Goal: Communication & Community: Answer question/provide support

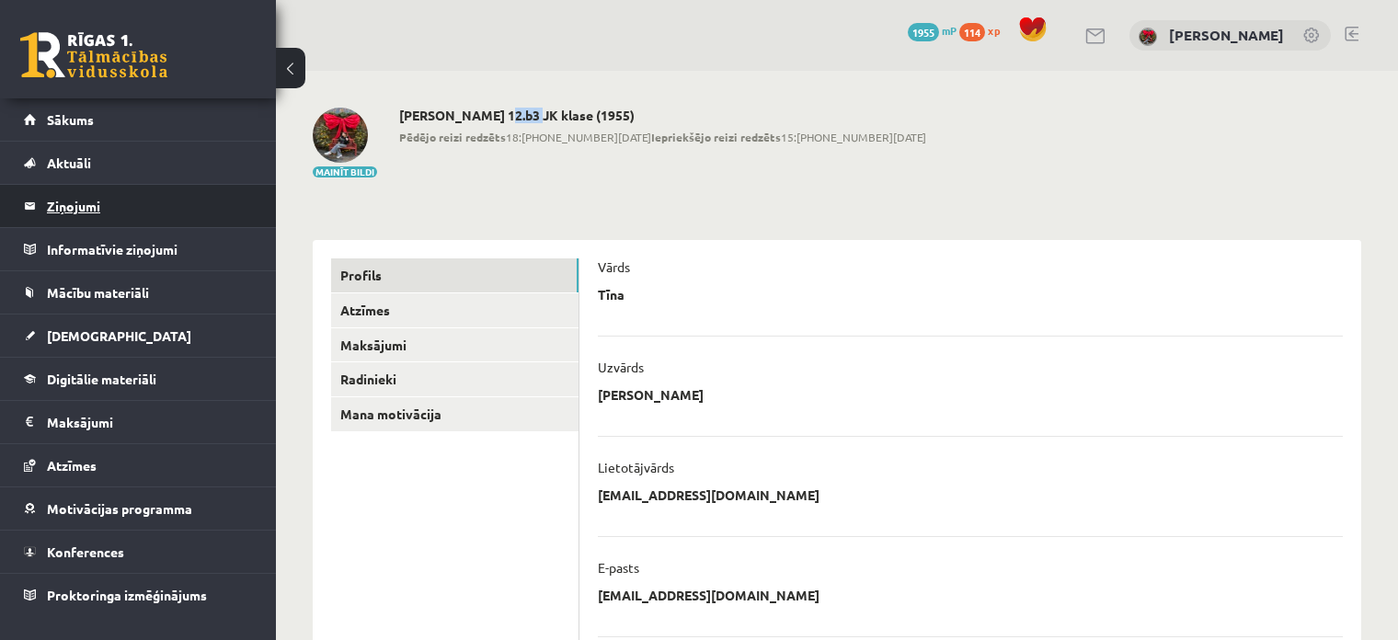
click at [75, 192] on legend "Ziņojumi 0" at bounding box center [150, 206] width 206 height 42
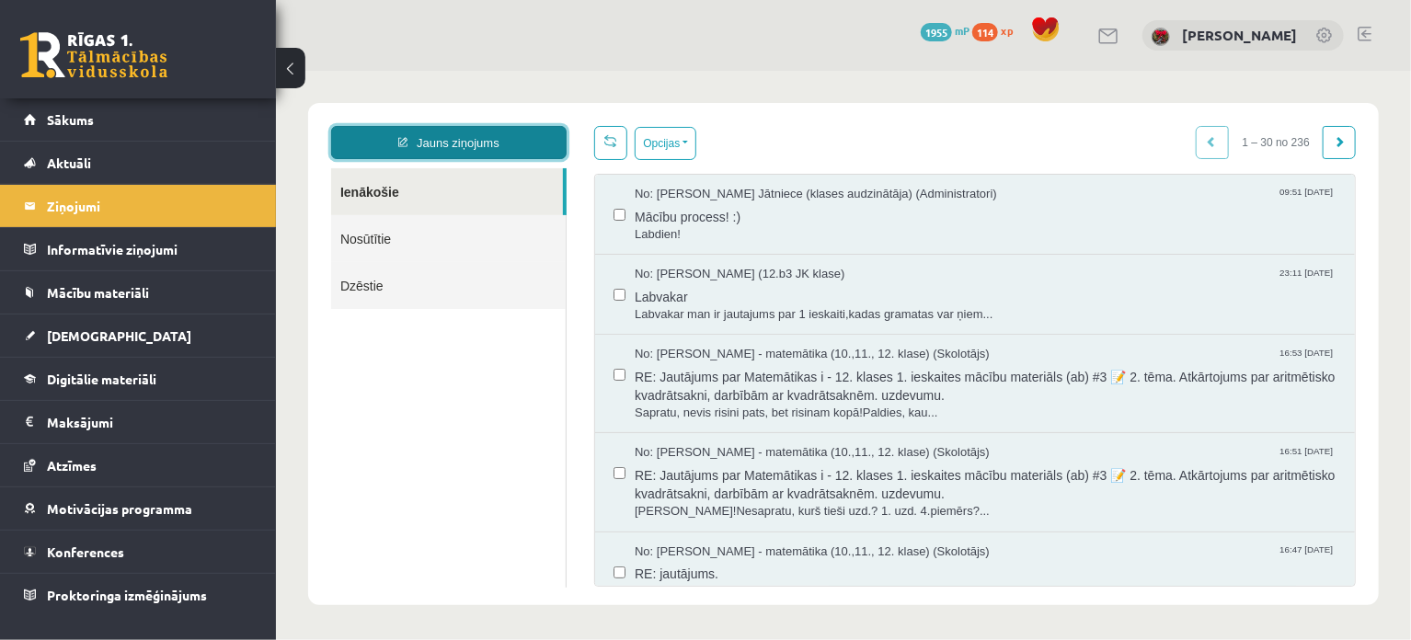
click at [490, 136] on link "Jauns ziņojums" at bounding box center [448, 141] width 236 height 33
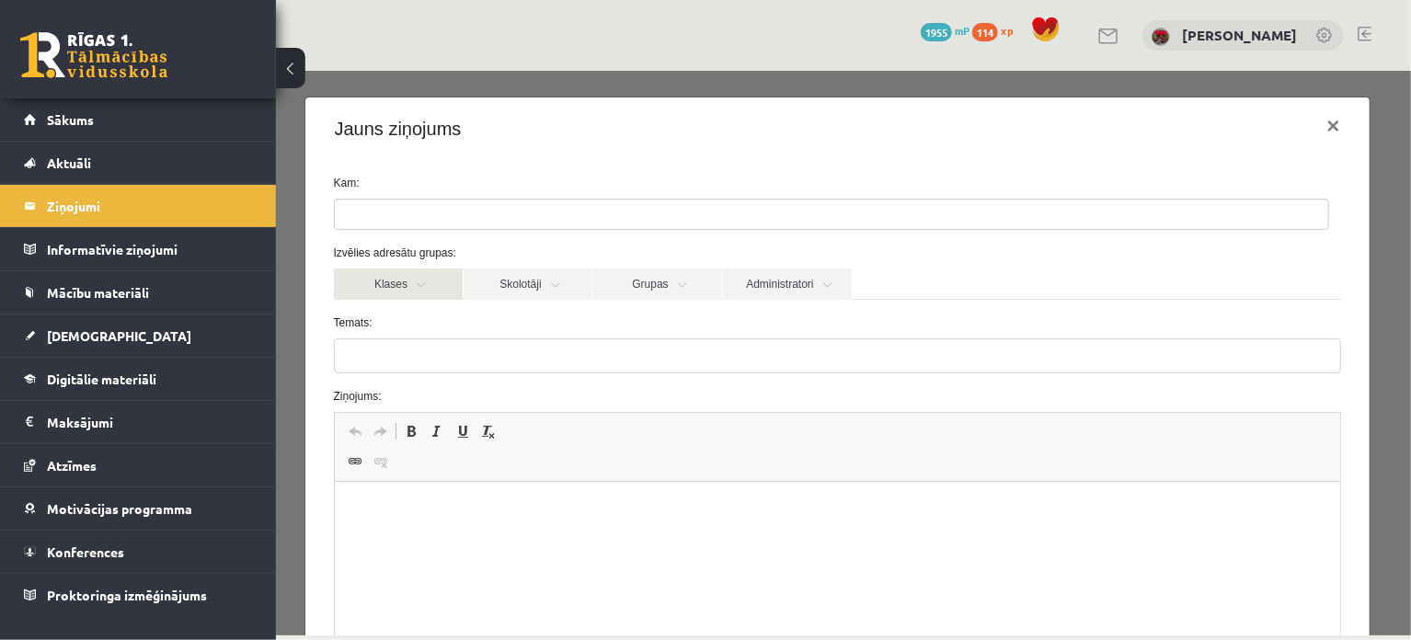
click at [419, 283] on link "Klases" at bounding box center [397, 283] width 129 height 31
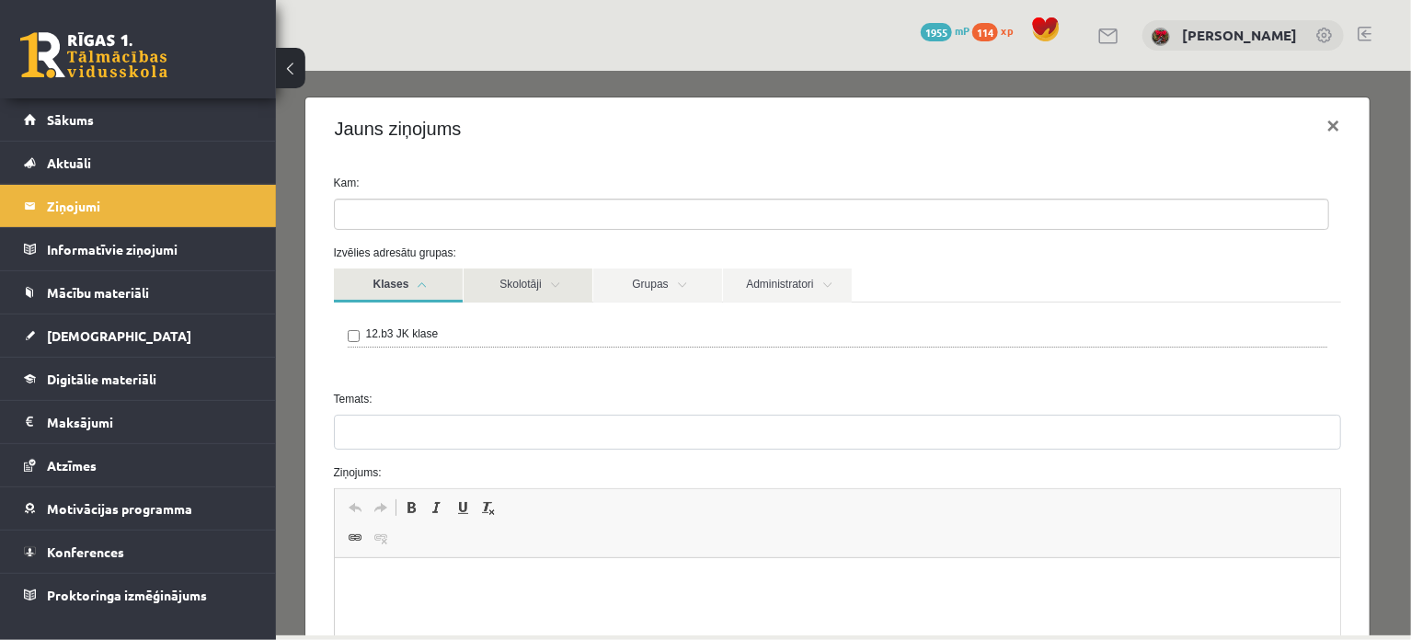
click at [491, 281] on link "Skolotāji" at bounding box center [527, 285] width 129 height 34
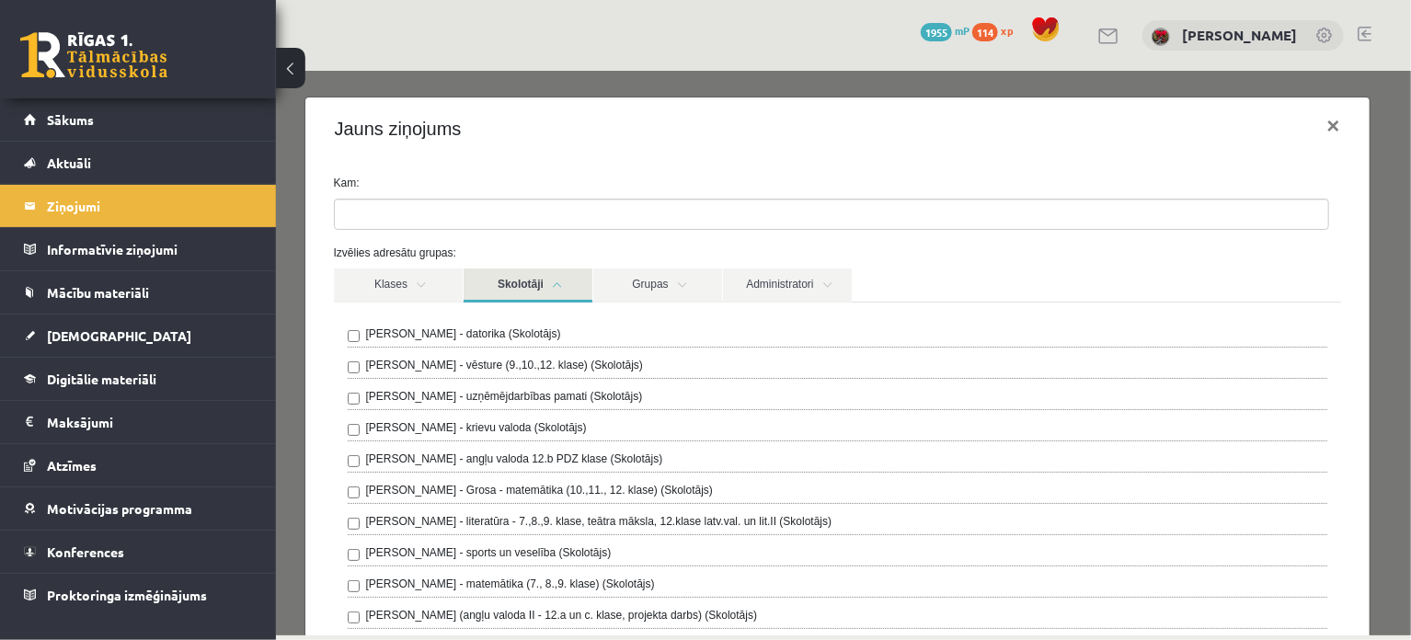
click at [344, 455] on div "Gatis Cielava - datorika (Skolotājs) Kristīna Kižlo - vēsture (9.,10.,12. klase…" at bounding box center [836, 479] width 1007 height 355
click at [492, 294] on link "Skolotāji" at bounding box center [527, 285] width 129 height 34
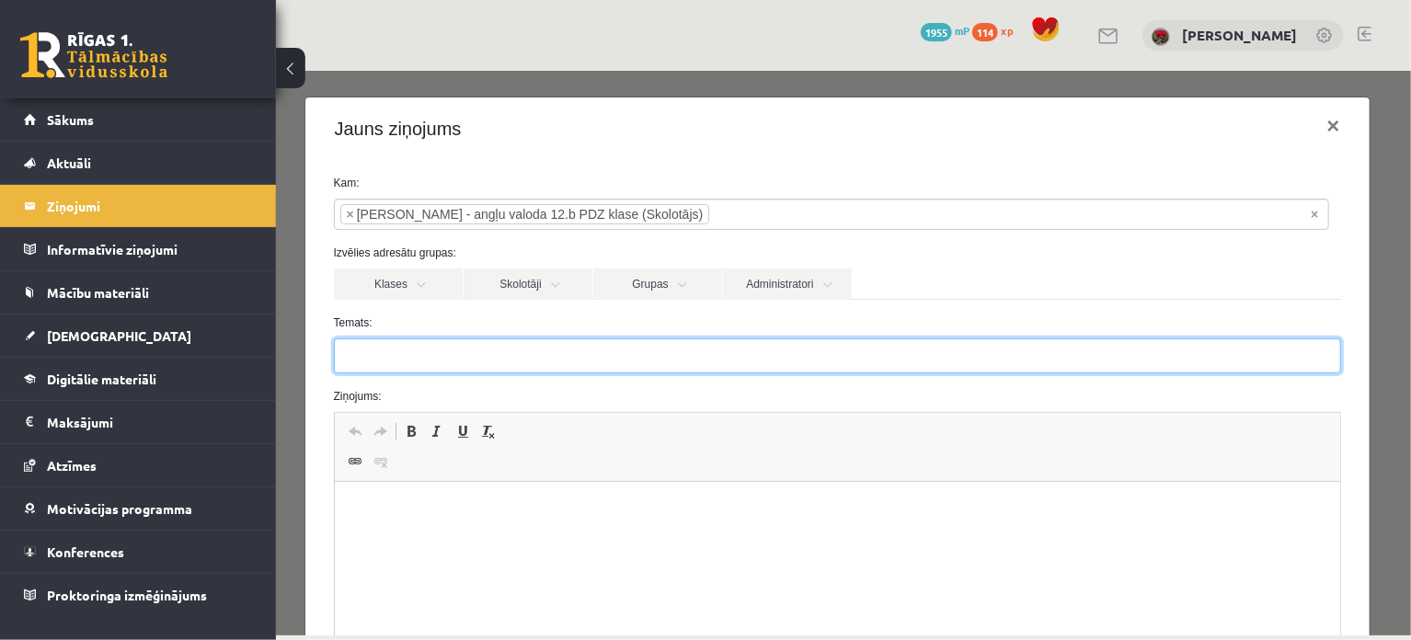
click at [485, 350] on input "Temats:" at bounding box center [836, 355] width 1007 height 35
type input "**********"
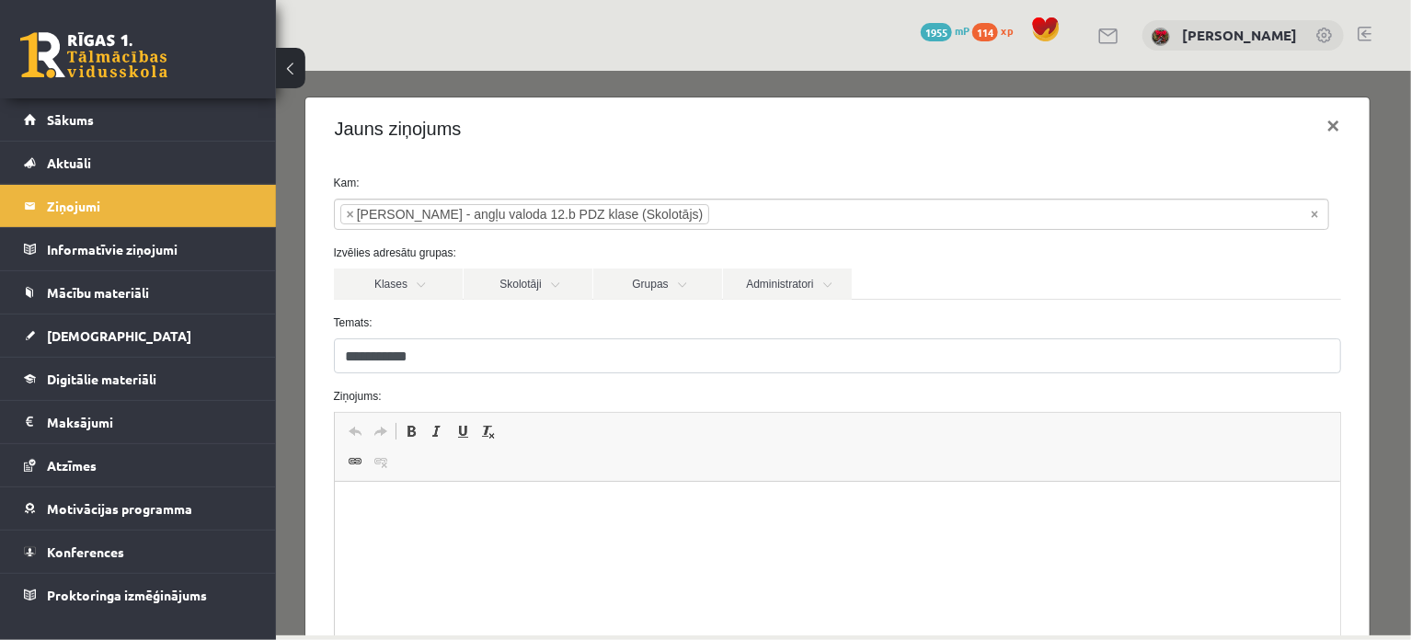
click at [419, 523] on html at bounding box center [837, 510] width 1006 height 56
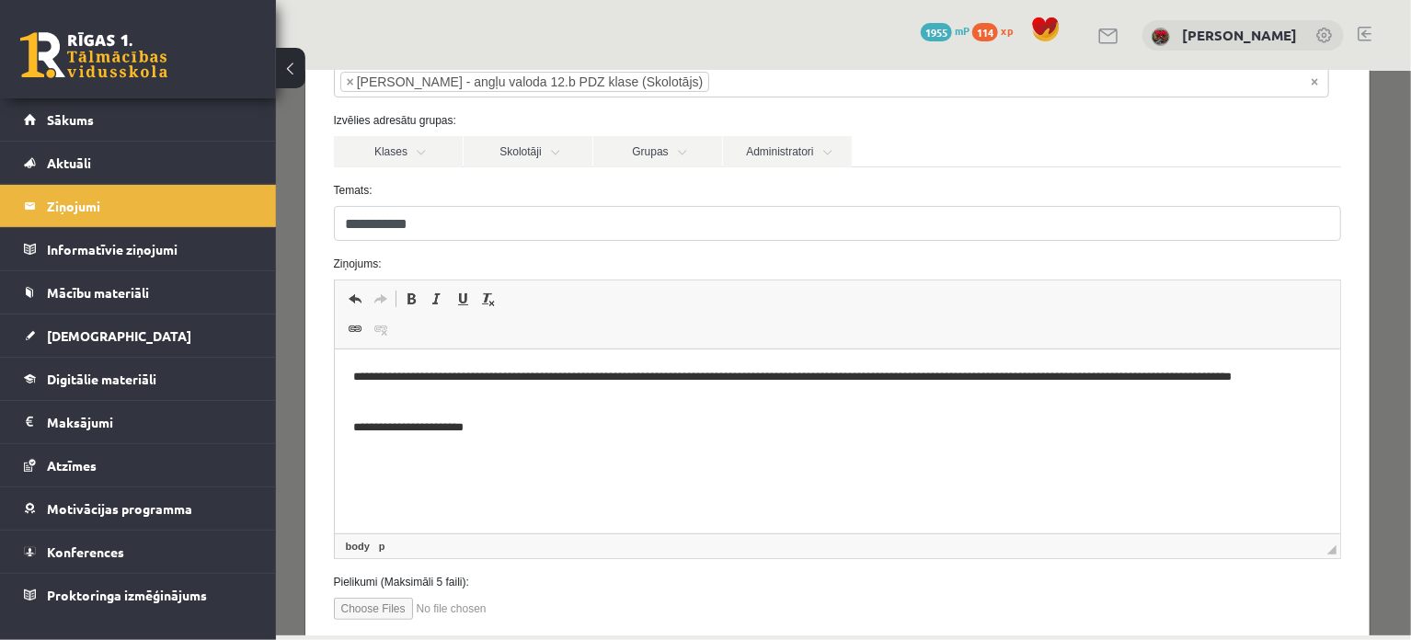
scroll to position [247, 0]
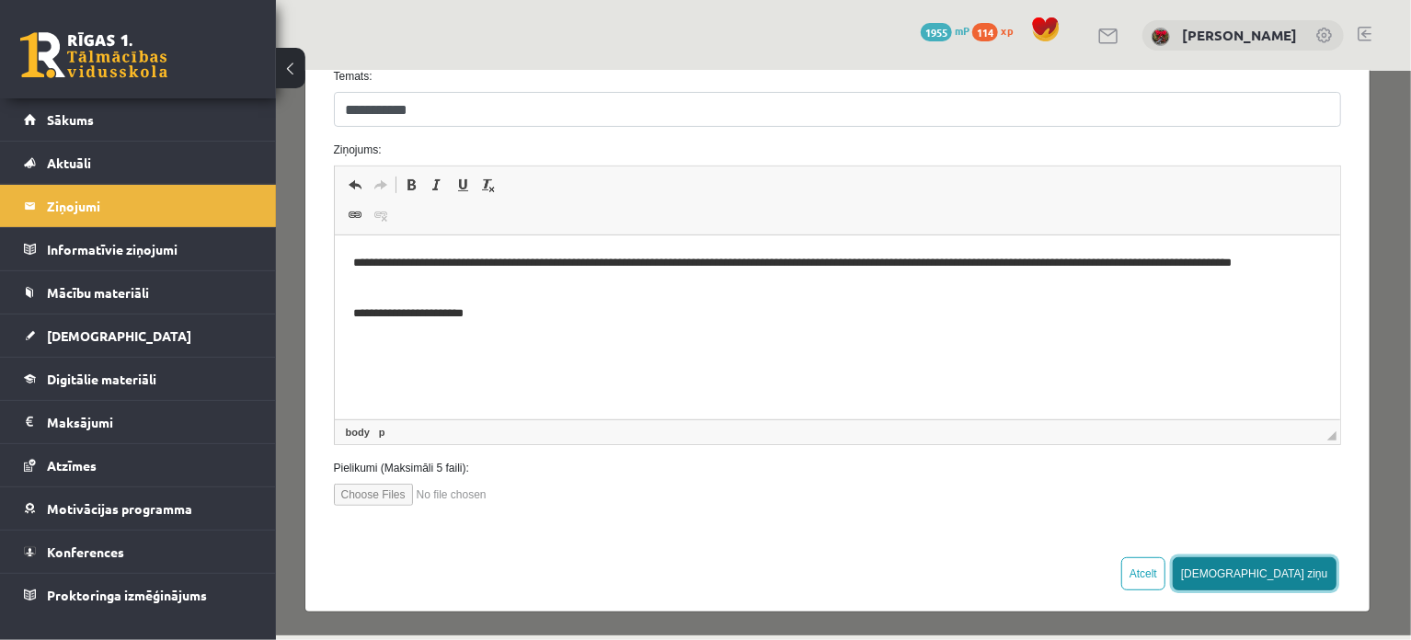
click at [1310, 585] on button "Sūtīt ziņu" at bounding box center [1254, 573] width 164 height 33
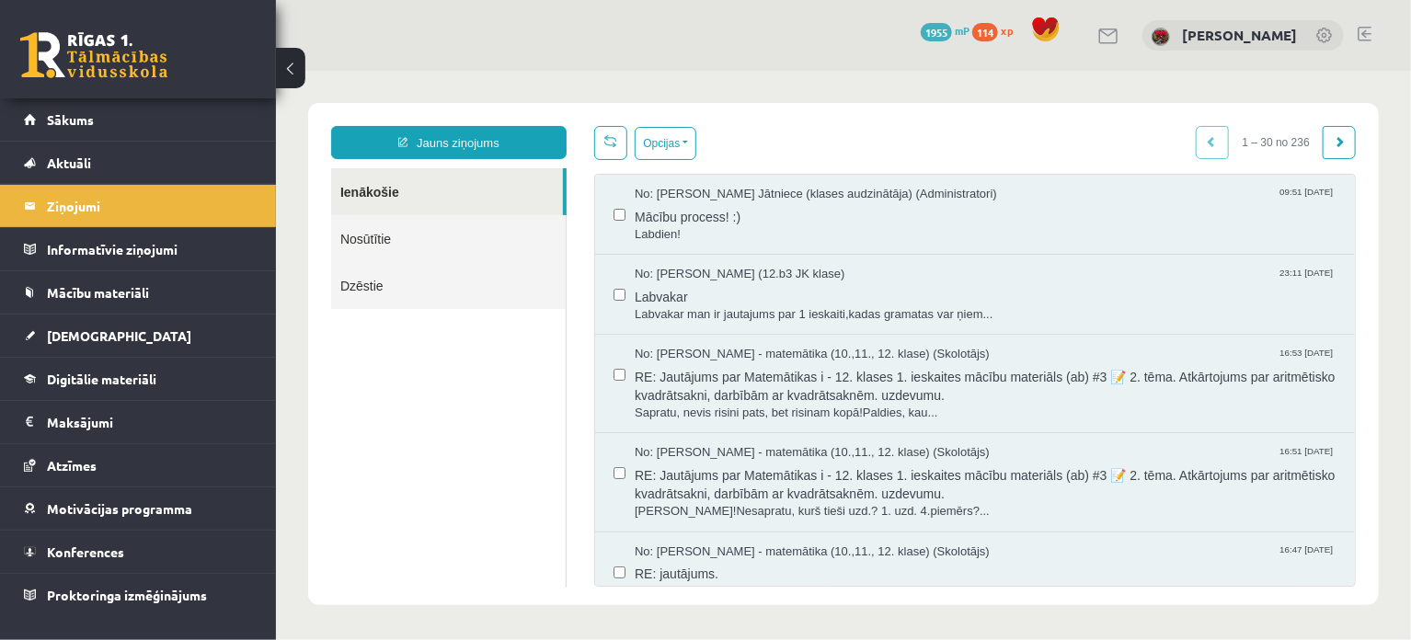
scroll to position [0, 0]
click at [117, 119] on link "Sākums" at bounding box center [138, 119] width 229 height 42
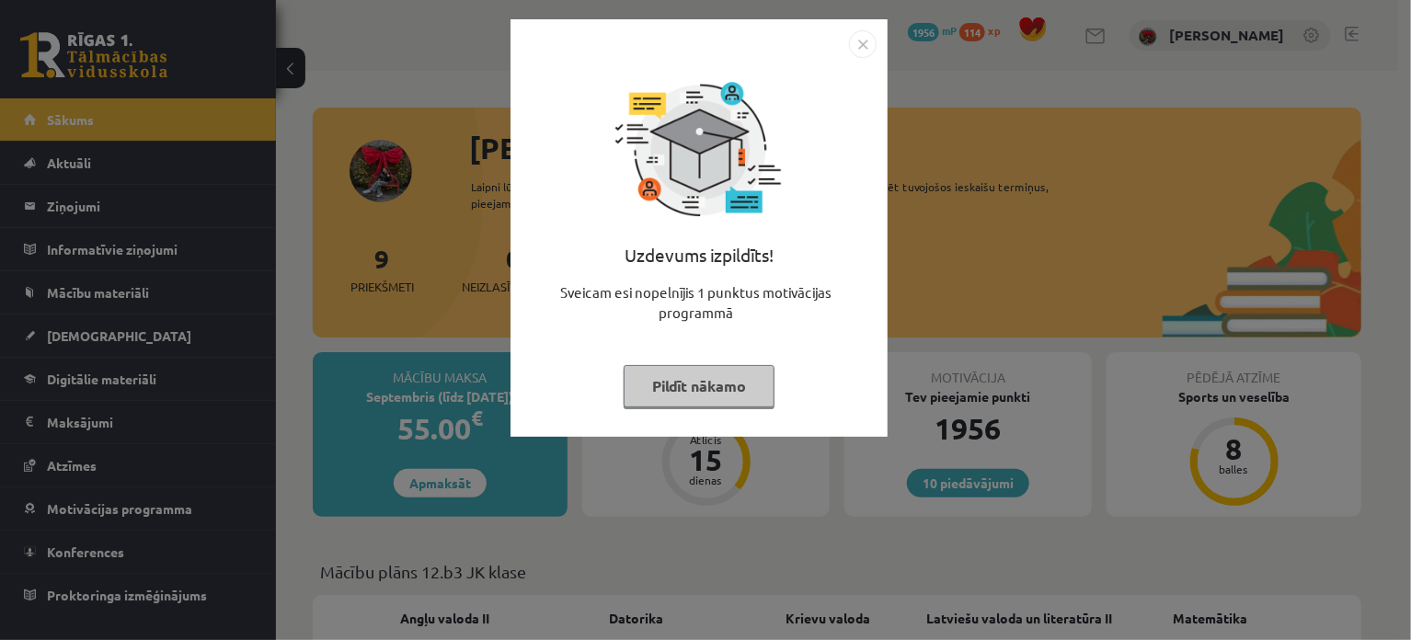
drag, startPoint x: 721, startPoint y: 392, endPoint x: 961, endPoint y: 485, distance: 257.5
click at [727, 406] on button "Pildīt nākamo" at bounding box center [699, 386] width 151 height 42
